Goal: Check status: Check status

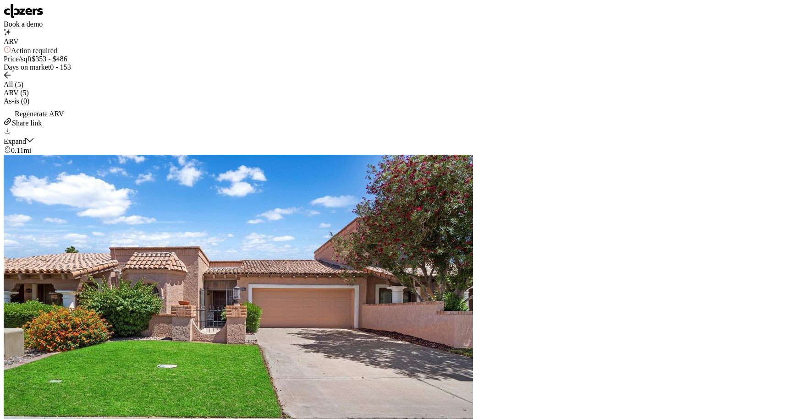
scroll to position [-190, 0]
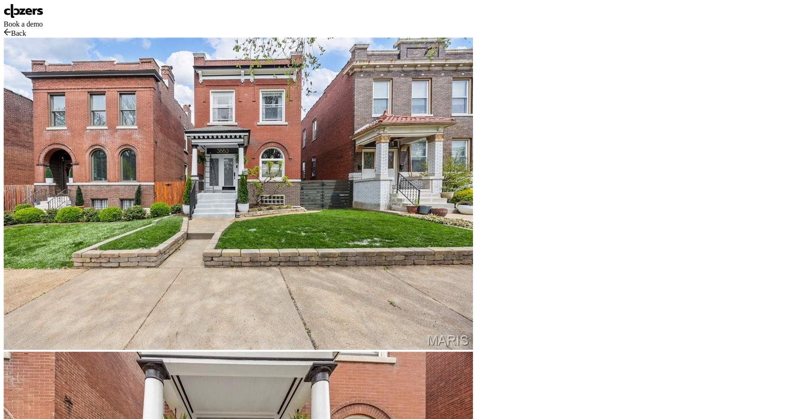
scroll to position [958, 0]
click at [193, 28] on div "Back" at bounding box center [396, 32] width 784 height 9
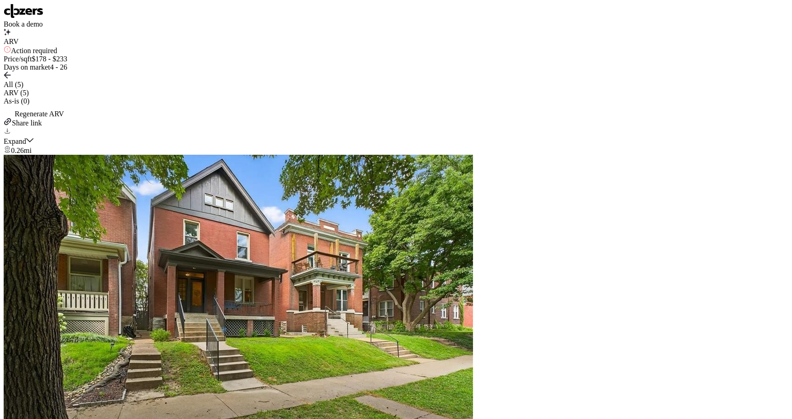
click at [766, 28] on div at bounding box center [396, 28] width 784 height 0
